Goal: Book appointment/travel/reservation

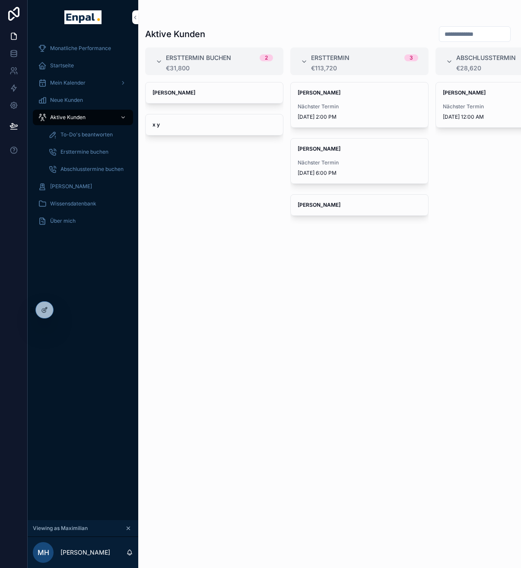
scroll to position [0, 6]
click at [63, 99] on span "Neue Kunden" at bounding box center [66, 100] width 33 height 7
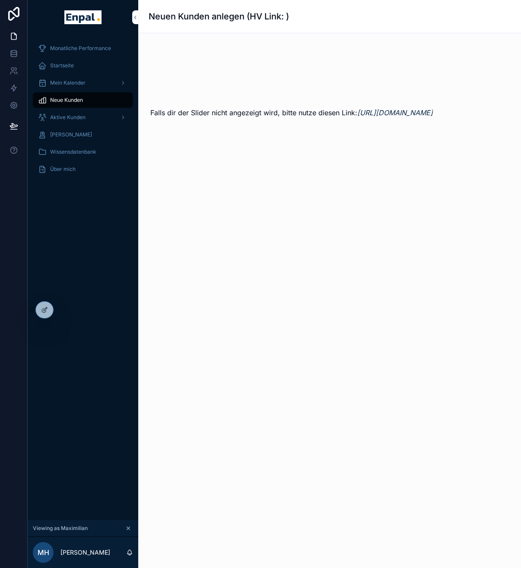
click at [62, 117] on span "Aktive Kunden" at bounding box center [67, 117] width 35 height 7
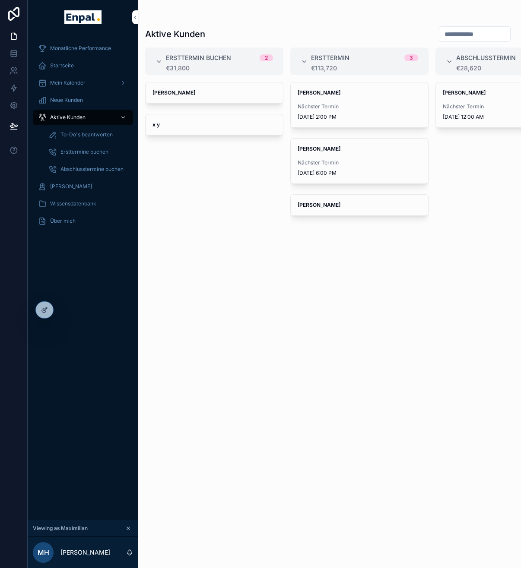
click at [68, 101] on span "Neue Kunden" at bounding box center [66, 100] width 33 height 7
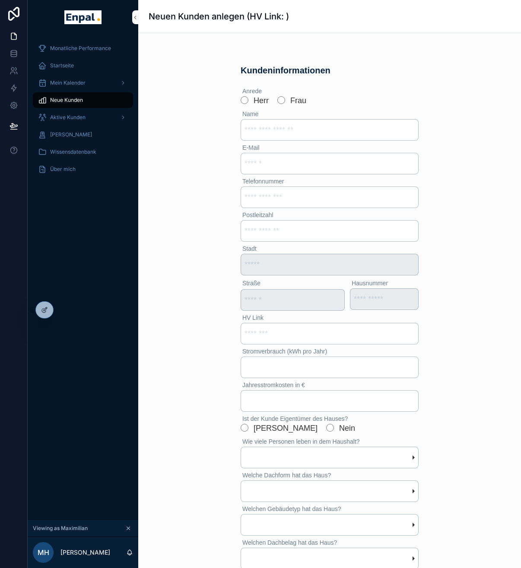
click at [61, 117] on span "Aktive Kunden" at bounding box center [67, 117] width 35 height 7
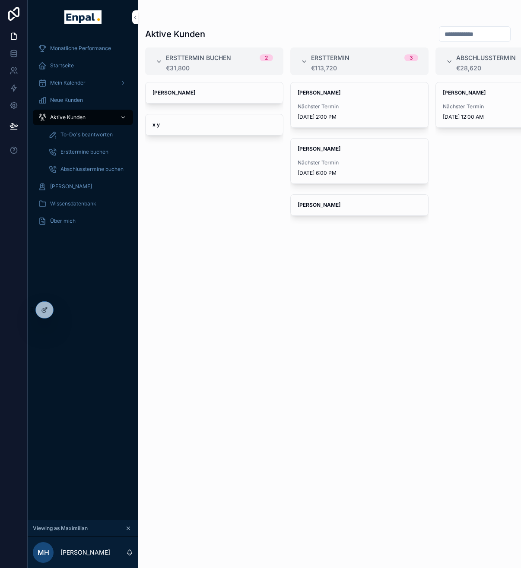
click at [0, 0] on icon at bounding box center [0, 0] width 0 height 0
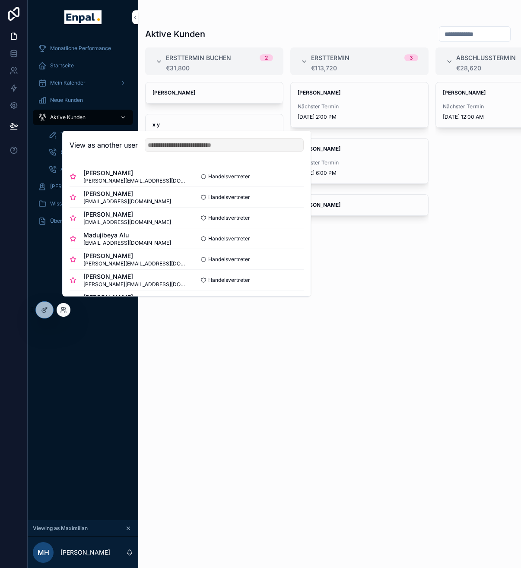
click at [0, 0] on button "Select" at bounding box center [0, 0] width 0 height 0
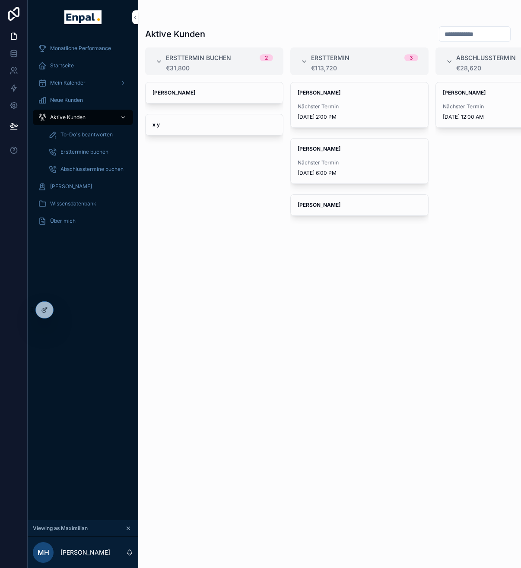
drag, startPoint x: 21, startPoint y: 284, endPoint x: 23, endPoint y: 280, distance: 4.6
click at [28, 284] on div "Monatliche Performance Startseite Mein Kalender Neue Kunden Aktive Kunden To-Do…" at bounding box center [83, 278] width 111 height 486
click at [58, 79] on span "Mein Kalender" at bounding box center [67, 82] width 35 height 7
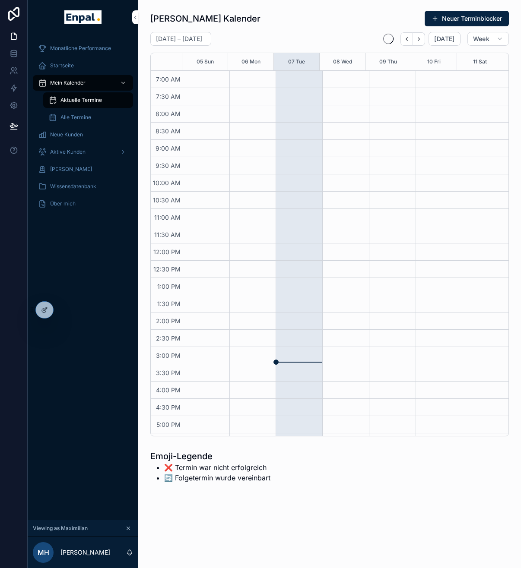
scroll to position [148, 0]
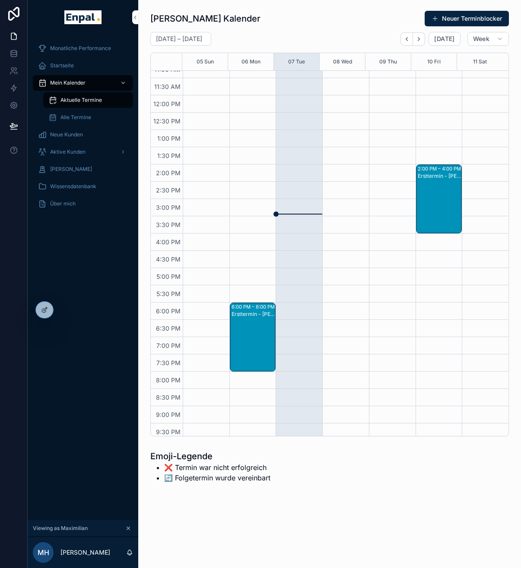
click at [60, 154] on span "Aktive Kunden" at bounding box center [67, 152] width 35 height 7
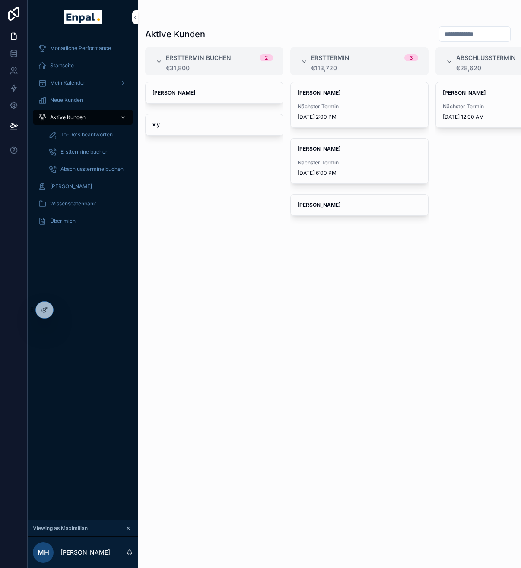
click at [0, 0] on icon at bounding box center [0, 0] width 0 height 0
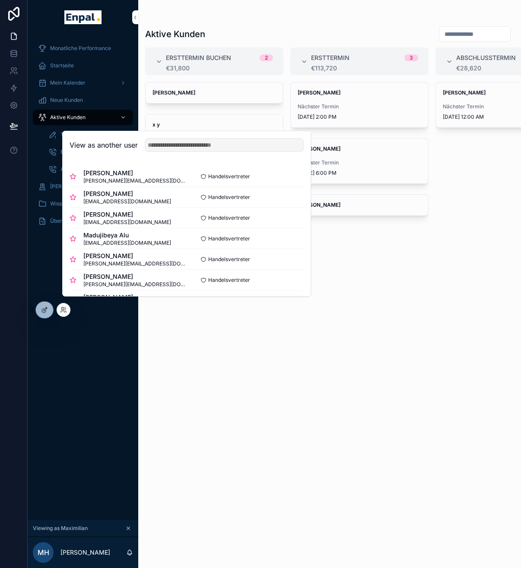
click at [0, 0] on button "Select" at bounding box center [0, 0] width 0 height 0
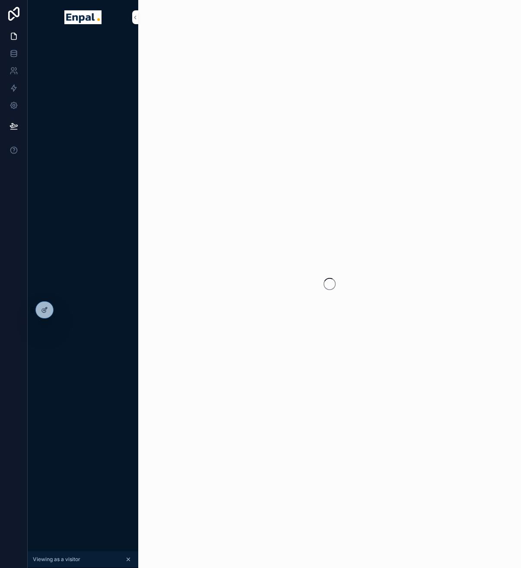
scroll to position [0, 6]
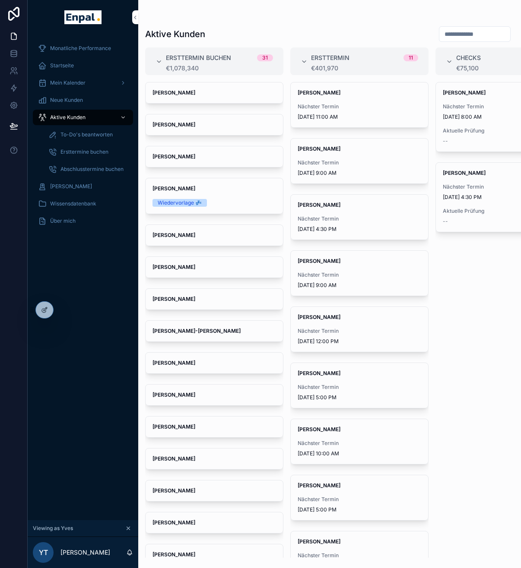
click at [0, 0] on div at bounding box center [0, 0] width 0 height 0
click at [0, 0] on icon at bounding box center [0, 0] width 0 height 0
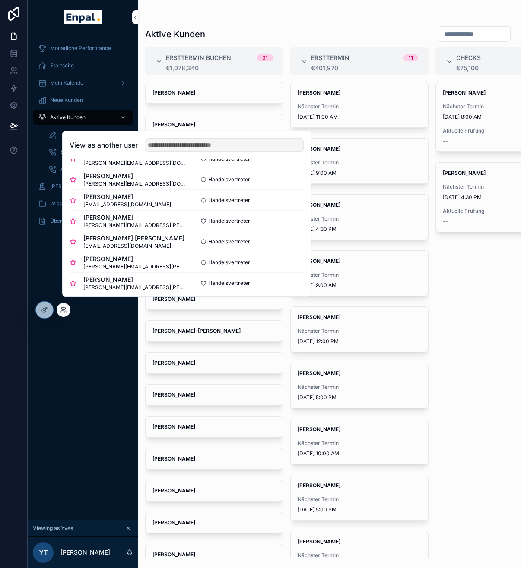
scroll to position [136, 0]
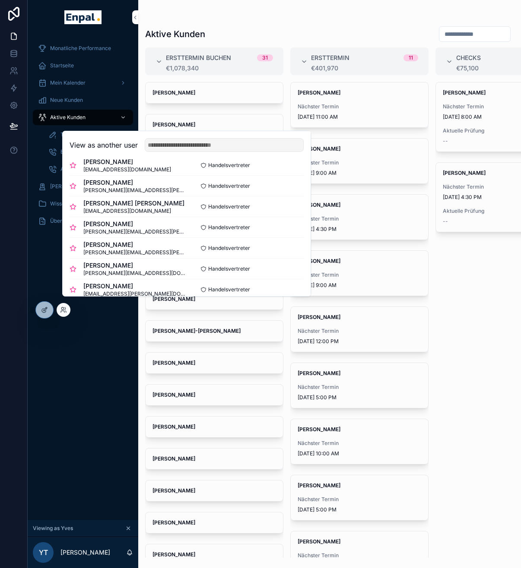
click at [0, 0] on button "Select" at bounding box center [0, 0] width 0 height 0
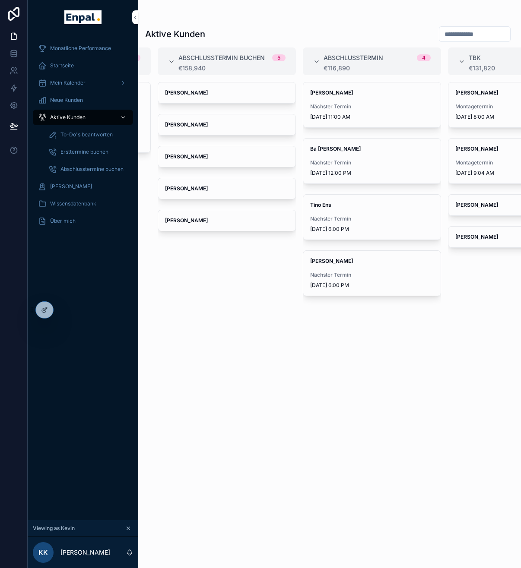
scroll to position [0, 371]
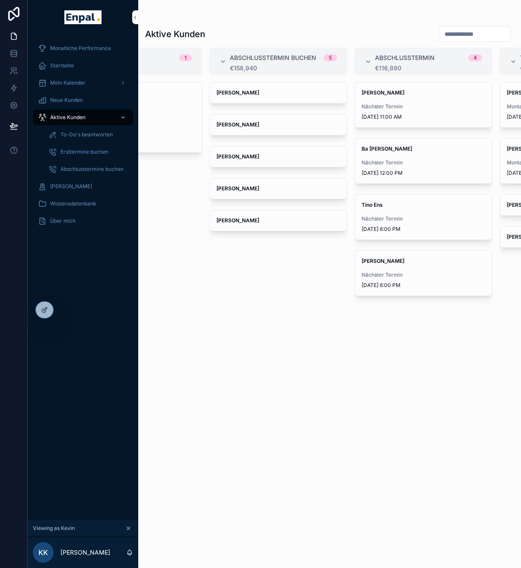
click at [266, 92] on span "Walter Tübke" at bounding box center [277, 92] width 123 height 7
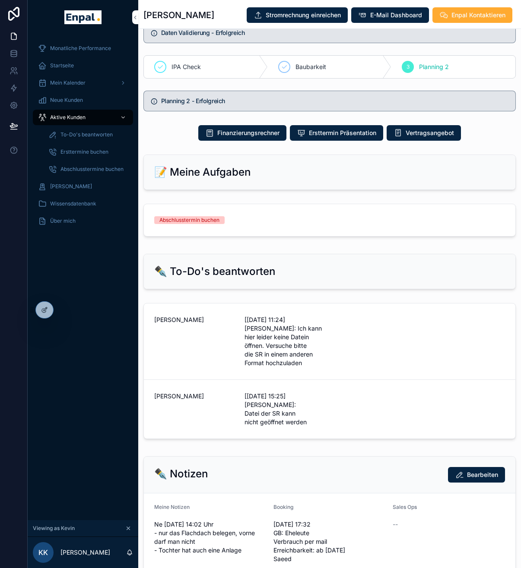
scroll to position [499, 0]
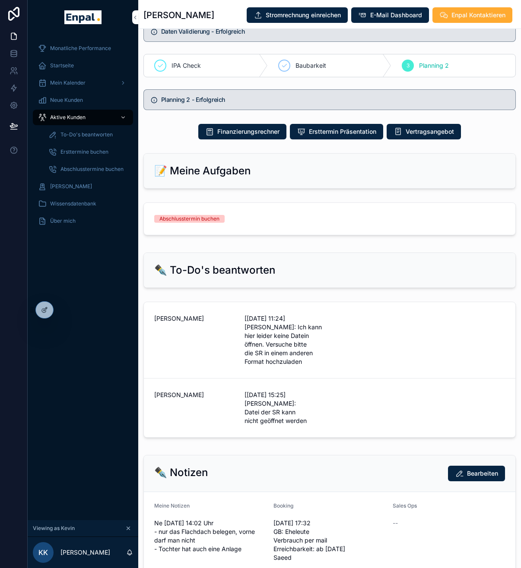
click at [280, 223] on div "Abschlusstermin buchen" at bounding box center [329, 219] width 351 height 8
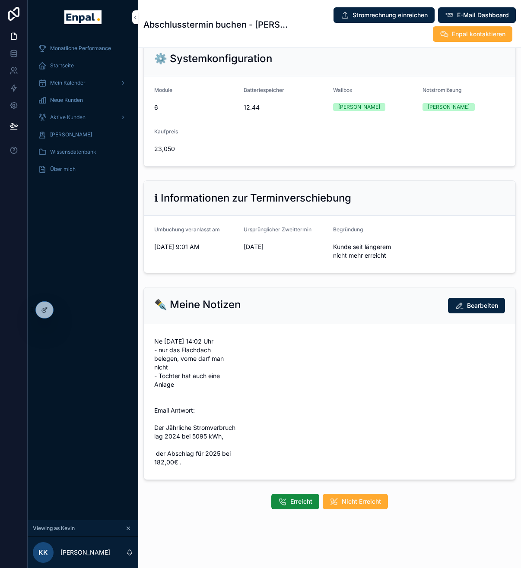
scroll to position [201, 0]
click at [300, 506] on span "Erreicht" at bounding box center [301, 501] width 22 height 9
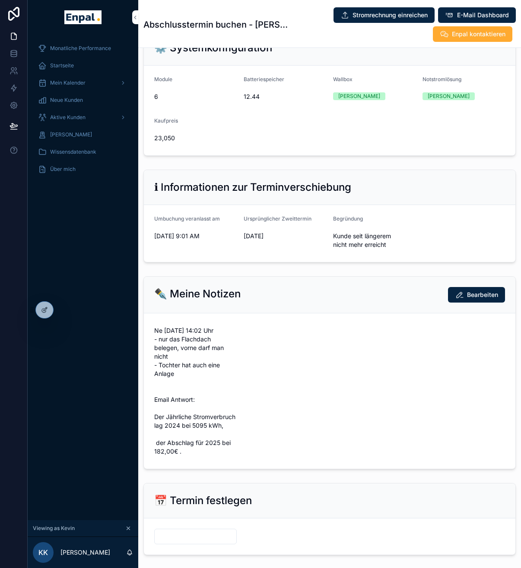
scroll to position [287, 0]
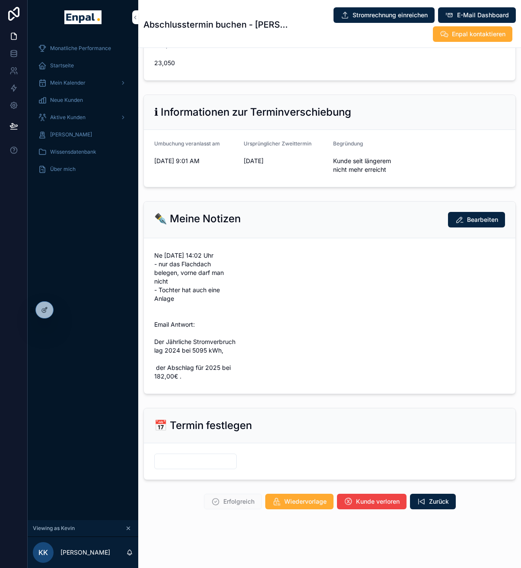
click at [208, 468] on input "scrollable content" at bounding box center [196, 461] width 82 height 12
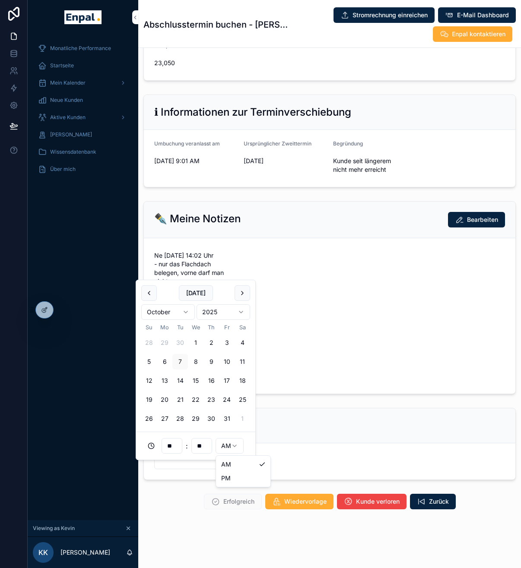
scroll to position [0, 0]
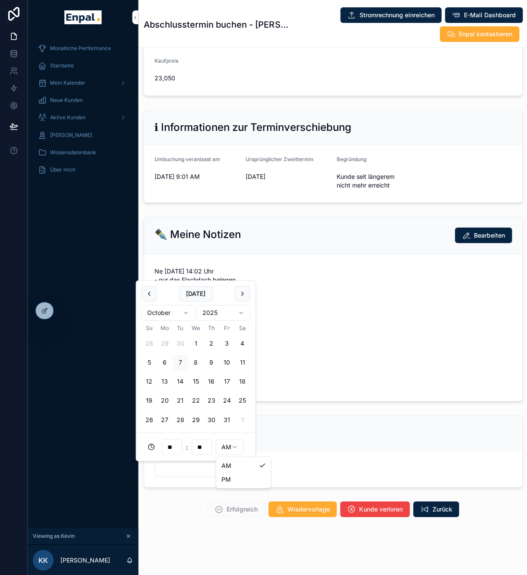
click at [215, 446] on html "**********" at bounding box center [263, 292] width 527 height 585
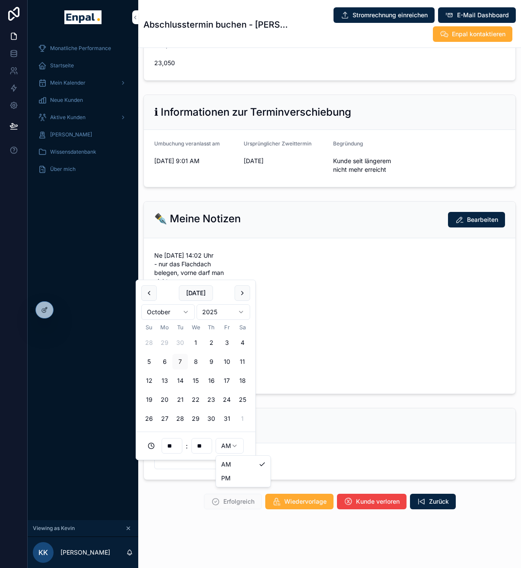
click at [232, 448] on html "**********" at bounding box center [260, 289] width 521 height 578
click at [191, 361] on button "8" at bounding box center [196, 362] width 16 height 16
click at [226, 448] on html "**********" at bounding box center [260, 289] width 521 height 578
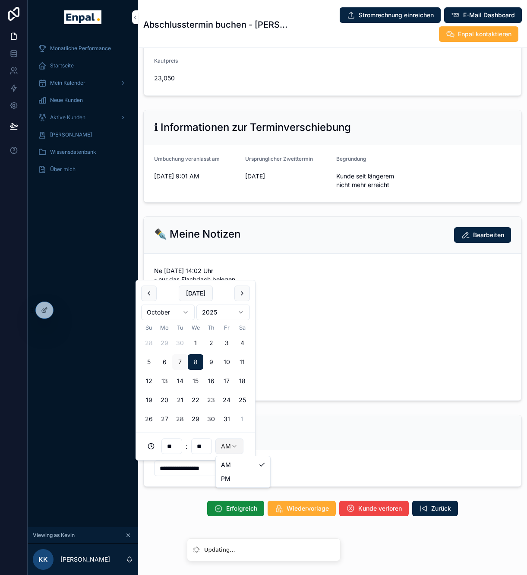
type input "**********"
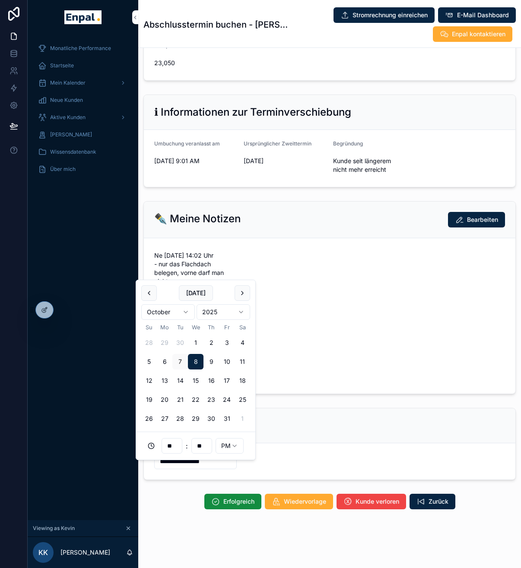
click at [288, 433] on div "📅 Termin festlegen" at bounding box center [329, 426] width 351 height 14
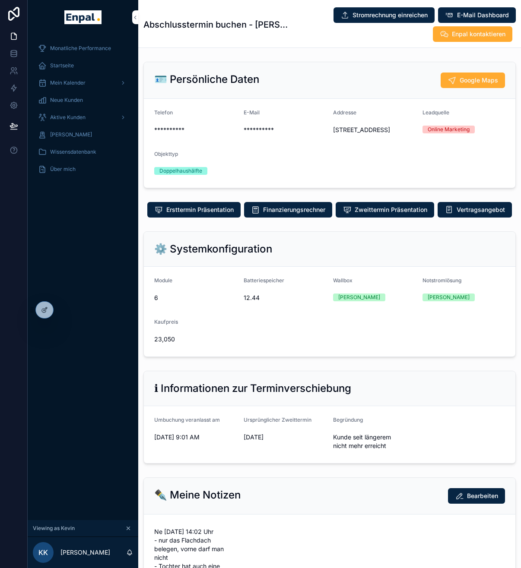
click at [279, 427] on div "Ursprünglicher Zweittermin" at bounding box center [284, 422] width 82 height 10
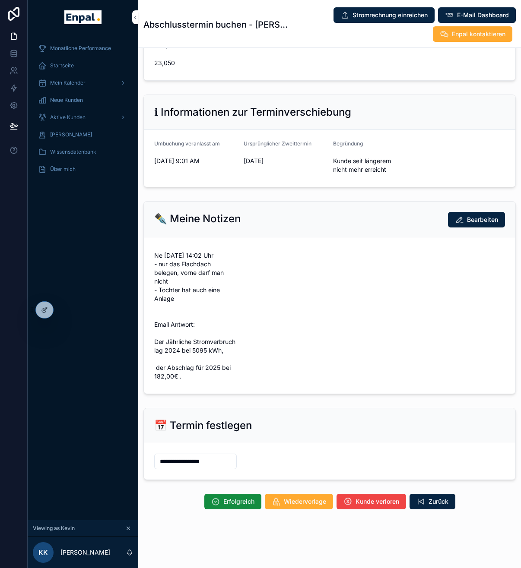
scroll to position [287, 0]
click at [216, 506] on icon "scrollable content" at bounding box center [215, 501] width 9 height 9
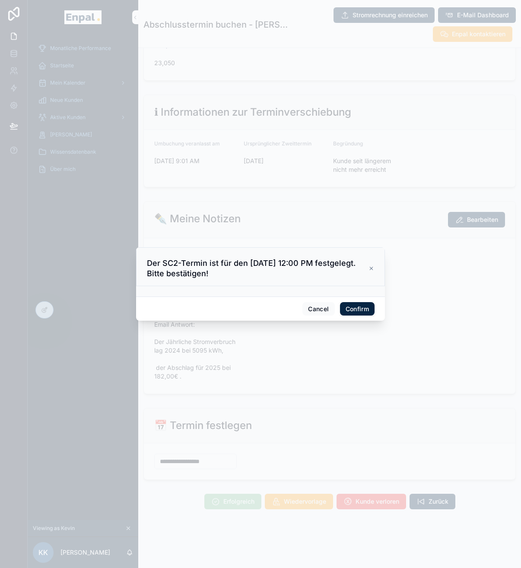
click at [353, 316] on button "Confirm" at bounding box center [357, 309] width 35 height 14
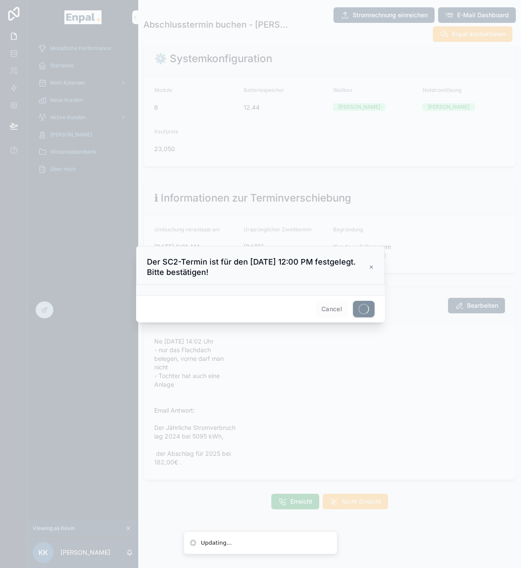
scroll to position [201, 0]
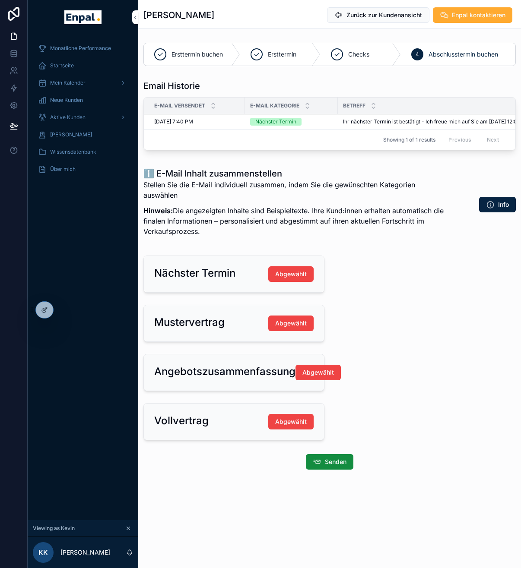
click at [87, 114] on div "Aktive Kunden" at bounding box center [83, 118] width 90 height 14
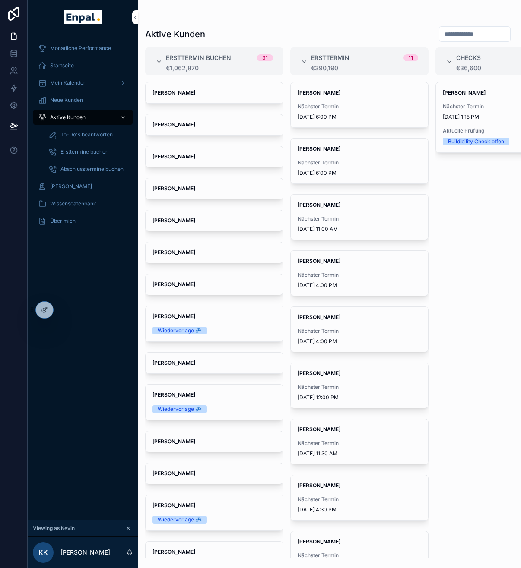
click at [0, 0] on icon at bounding box center [0, 0] width 0 height 0
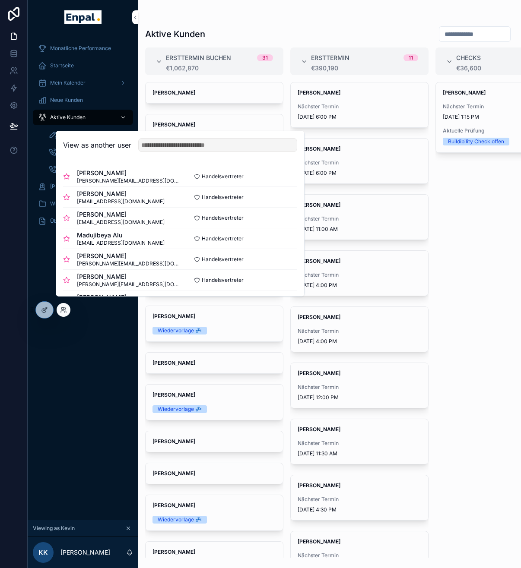
scroll to position [15, 0]
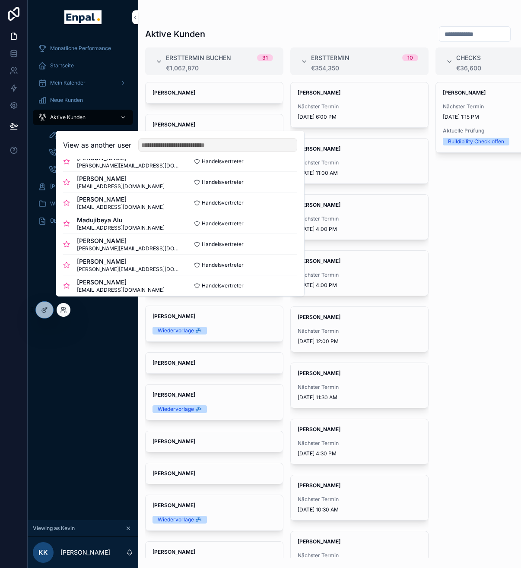
click at [58, 383] on div "Monatliche Performance Startseite Mein Kalender Neue Kunden Aktive Kunden To-Do…" at bounding box center [83, 278] width 111 height 486
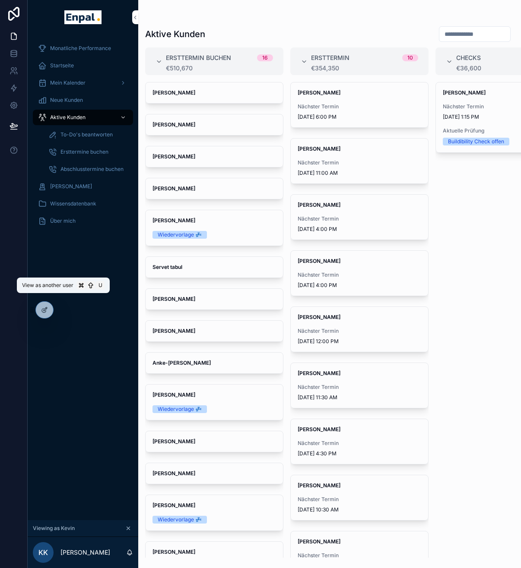
click at [0, 0] on icon at bounding box center [0, 0] width 0 height 0
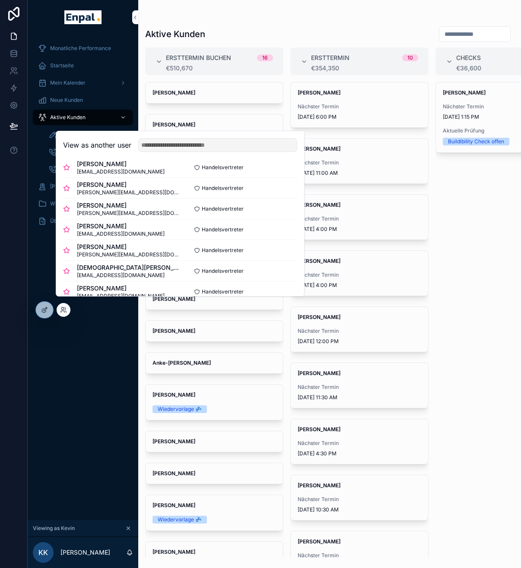
scroll to position [260, 0]
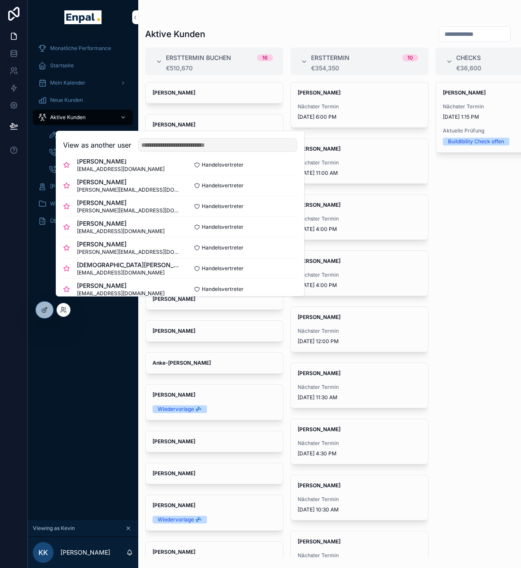
click at [0, 0] on button "Select" at bounding box center [0, 0] width 0 height 0
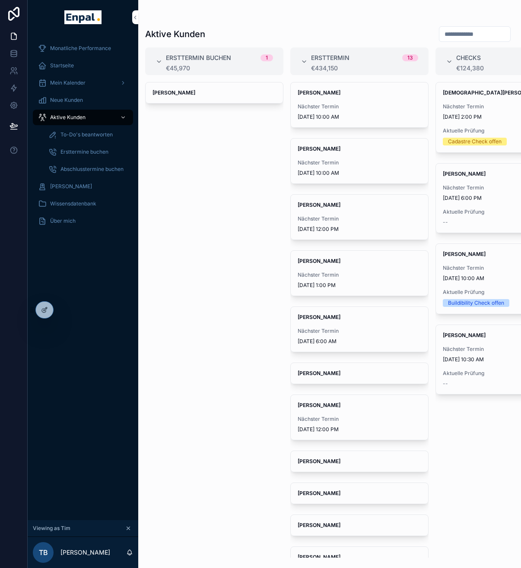
scroll to position [17, 0]
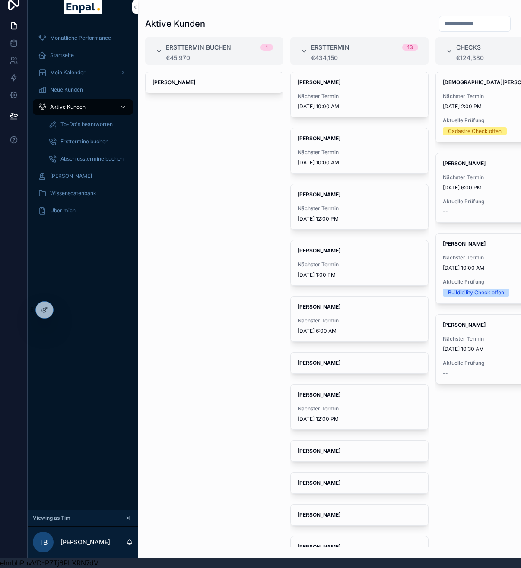
click at [98, 140] on div "Ersttermine buchen" at bounding box center [87, 142] width 79 height 14
